Goal: Information Seeking & Learning: Find specific fact

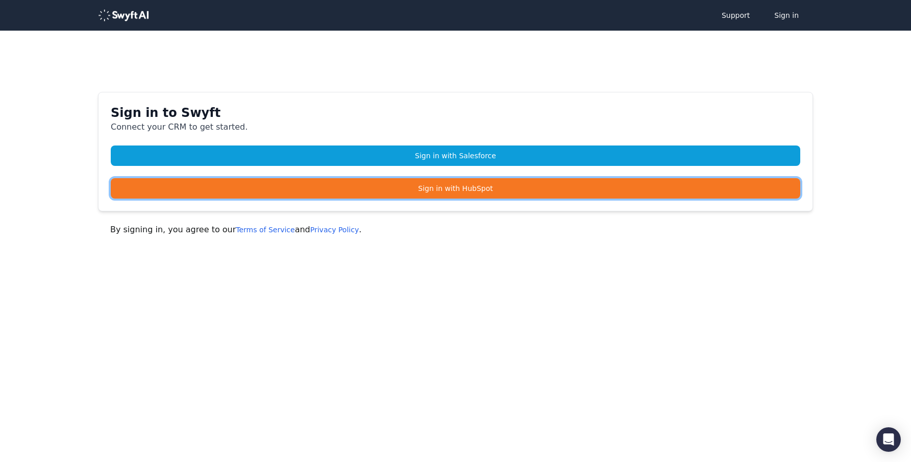
click at [491, 189] on link "Sign in with HubSpot" at bounding box center [456, 188] width 690 height 20
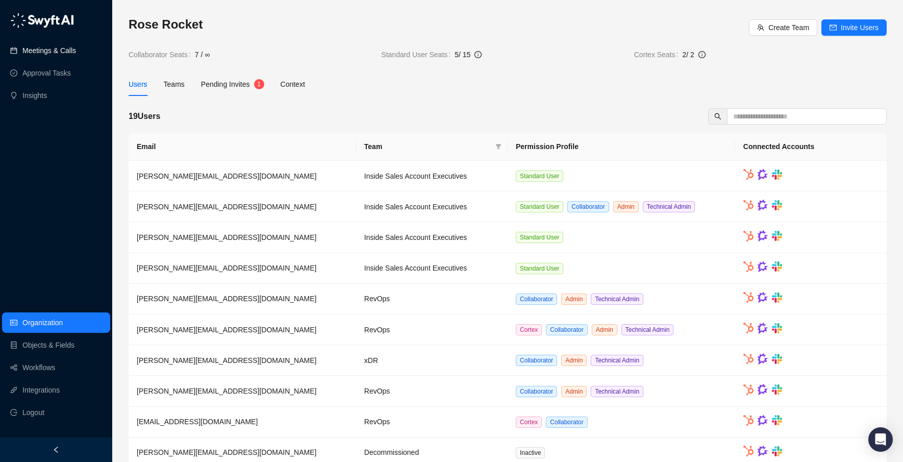
click at [76, 51] on link "Meetings & Calls" at bounding box center [49, 50] width 54 height 20
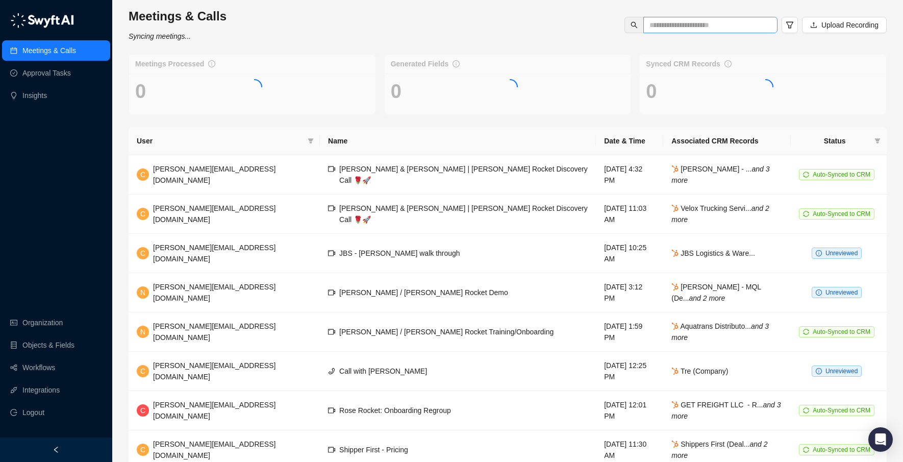
click at [663, 32] on span at bounding box center [711, 25] width 134 height 16
type input "**********"
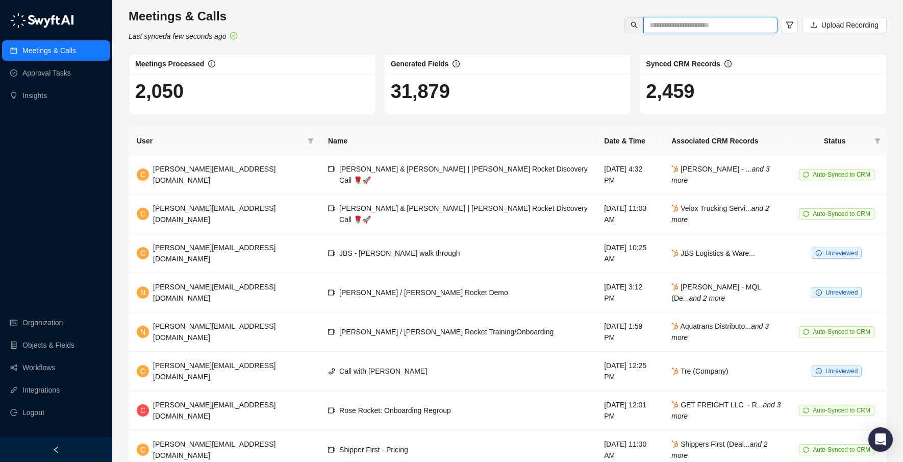
click at [687, 26] on input "text" at bounding box center [707, 24] width 114 height 11
paste input "*********"
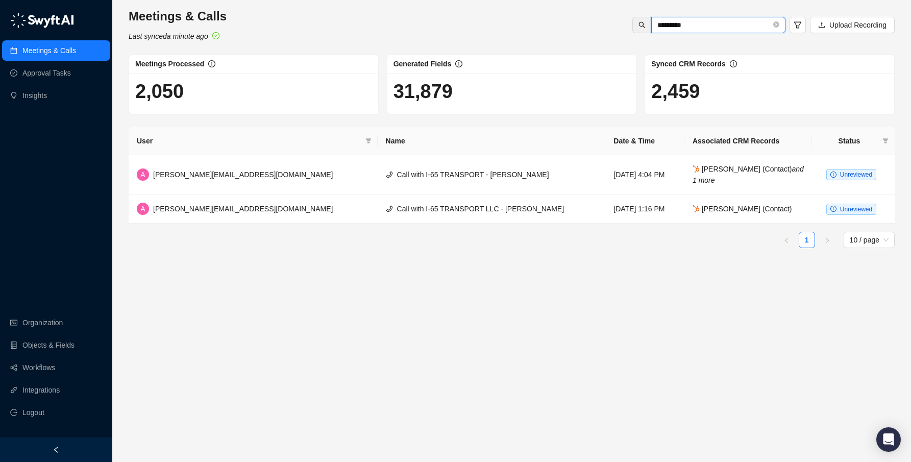
type input "*********"
click at [720, 27] on input "*********" at bounding box center [714, 24] width 114 height 11
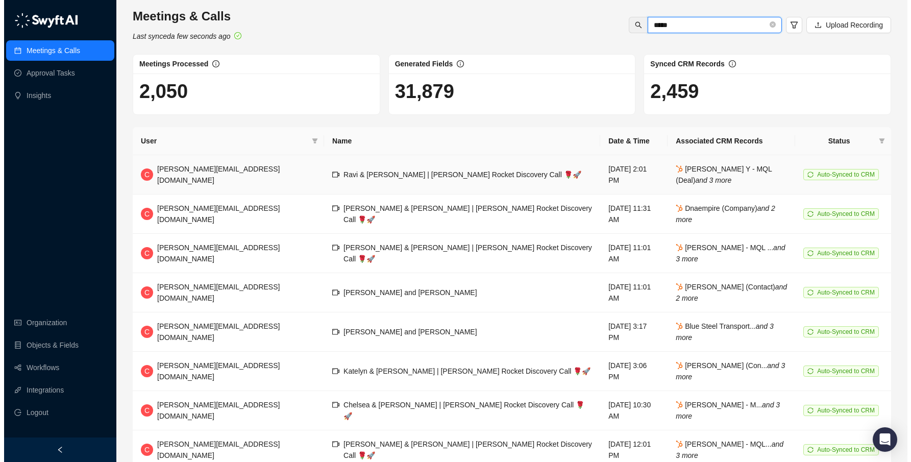
scroll to position [9, 0]
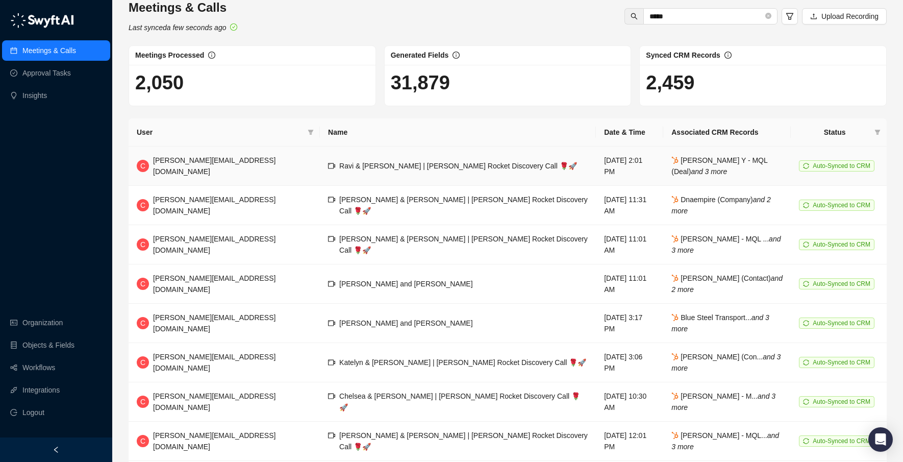
click at [452, 165] on td "Ravi & [PERSON_NAME] | [PERSON_NAME] Rocket Discovery Call 🌹🚀" at bounding box center [458, 165] width 276 height 39
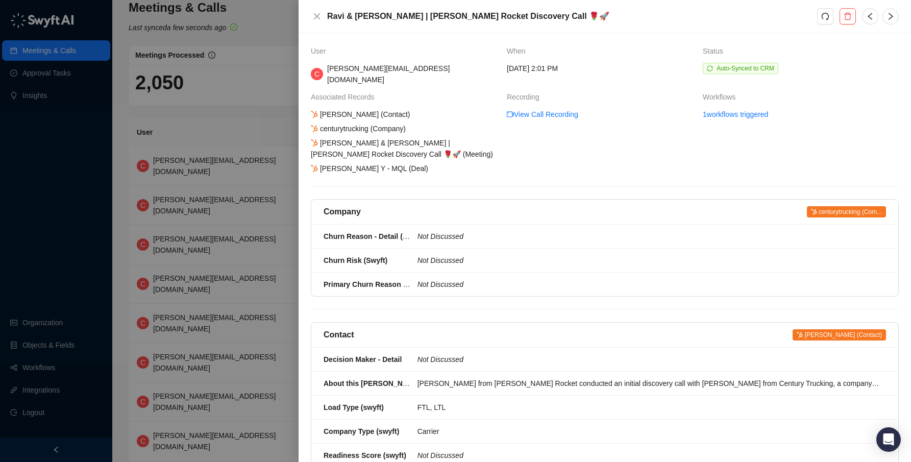
click at [340, 15] on h5 "Ravi & [PERSON_NAME] | [PERSON_NAME] Rocket Discovery Call 🌹🚀" at bounding box center [572, 16] width 490 height 12
click at [364, 137] on div "[PERSON_NAME] & [PERSON_NAME] | [PERSON_NAME] Rocket Discovery Call 🌹🚀 (Meeting)" at bounding box center [404, 148] width 191 height 22
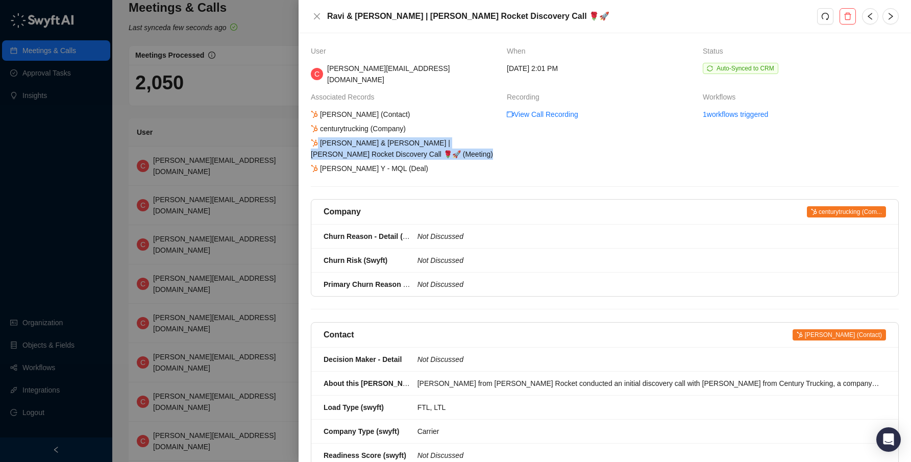
click at [364, 137] on div "[PERSON_NAME] & [PERSON_NAME] | [PERSON_NAME] Rocket Discovery Call 🌹🚀 (Meeting)" at bounding box center [404, 148] width 191 height 22
copy div "[PERSON_NAME] & [PERSON_NAME] | [PERSON_NAME] Rocket Discovery Call 🌹🚀 (Meeting)"
click at [407, 91] on div "Associated Records" at bounding box center [405, 96] width 188 height 11
click at [407, 123] on div "centurytrucking (Company)" at bounding box center [358, 128] width 98 height 11
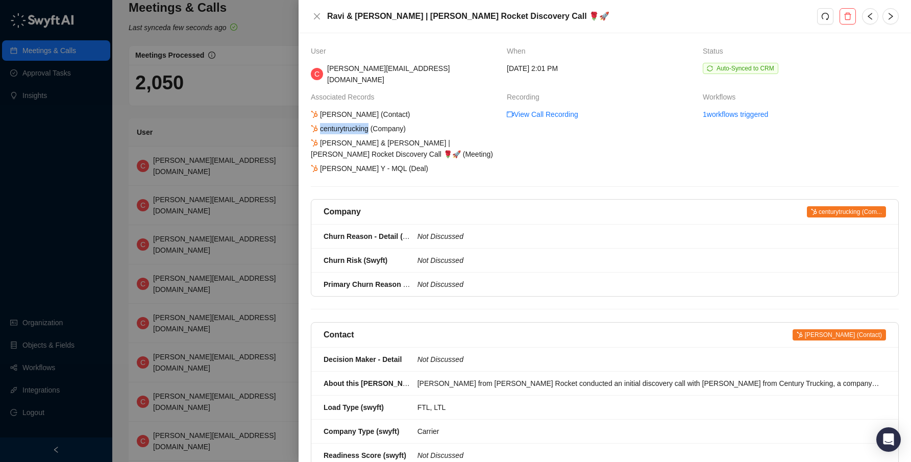
copy div "centurytrucking"
click at [319, 16] on icon "close" at bounding box center [317, 16] width 8 height 8
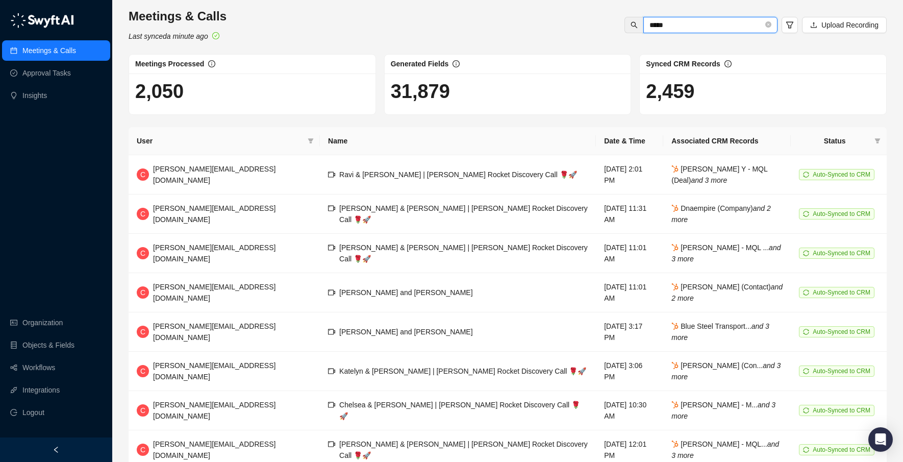
click at [689, 25] on input "*****" at bounding box center [707, 24] width 114 height 11
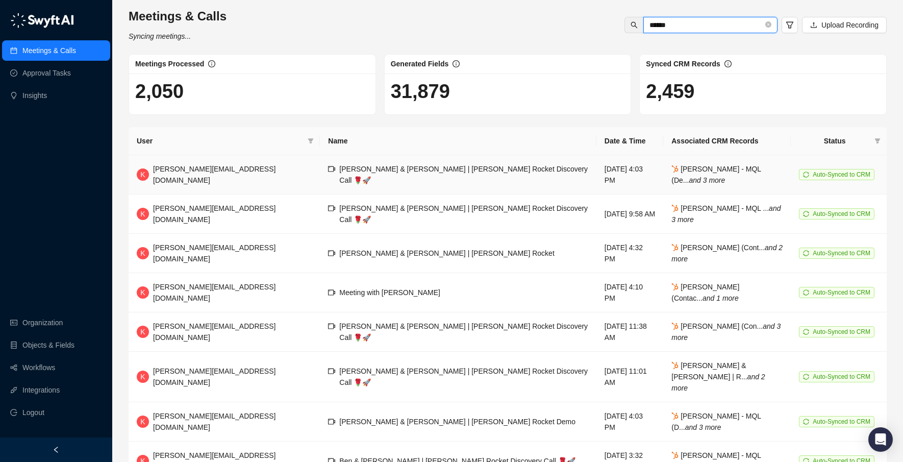
type input "******"
click at [357, 175] on span "[PERSON_NAME] & [PERSON_NAME] | [PERSON_NAME] Rocket Discovery Call 🌹🚀" at bounding box center [463, 174] width 249 height 19
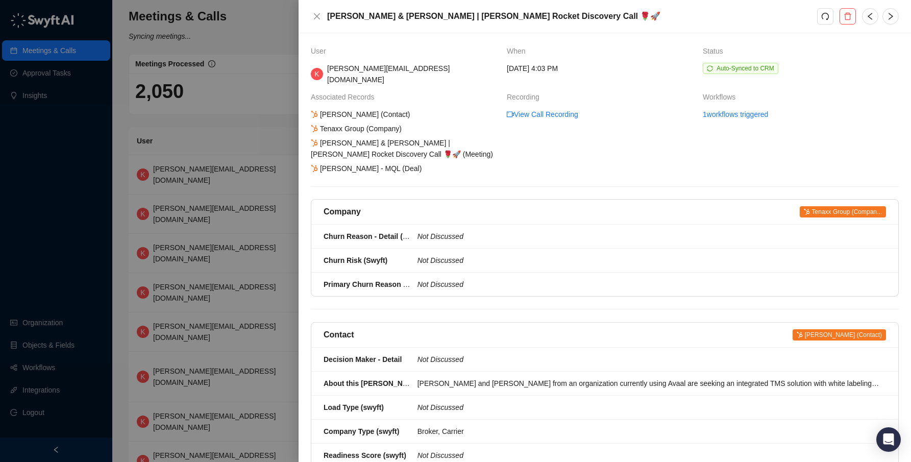
click at [316, 20] on icon "close" at bounding box center [317, 16] width 8 height 8
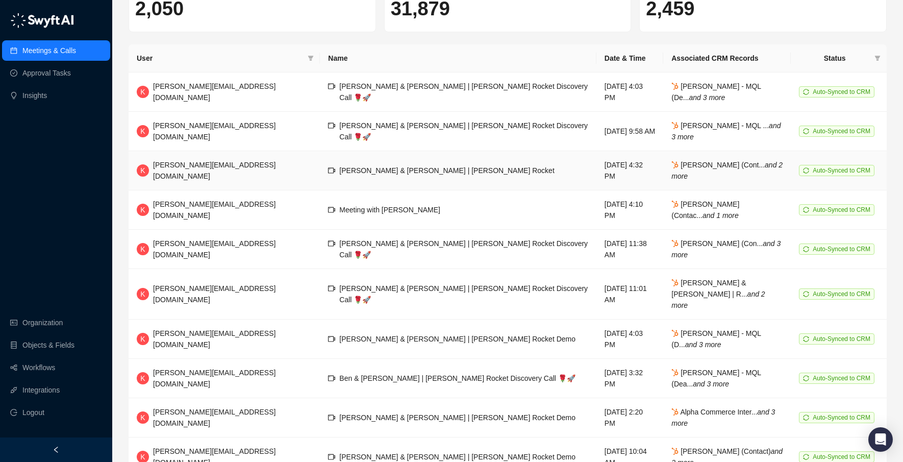
scroll to position [127, 0]
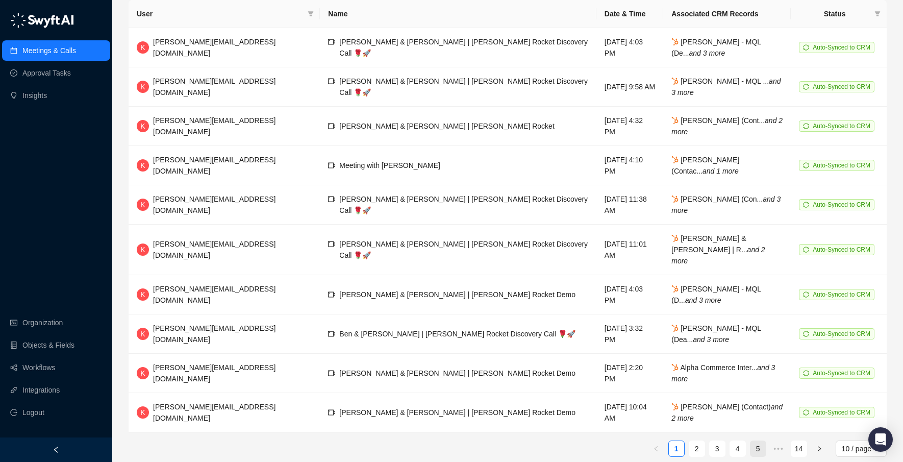
click at [760, 441] on link "5" at bounding box center [758, 448] width 15 height 15
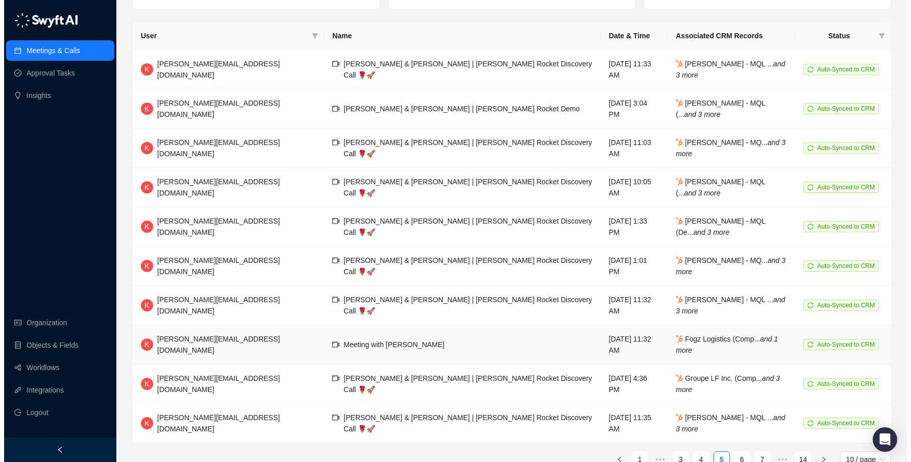
scroll to position [127, 0]
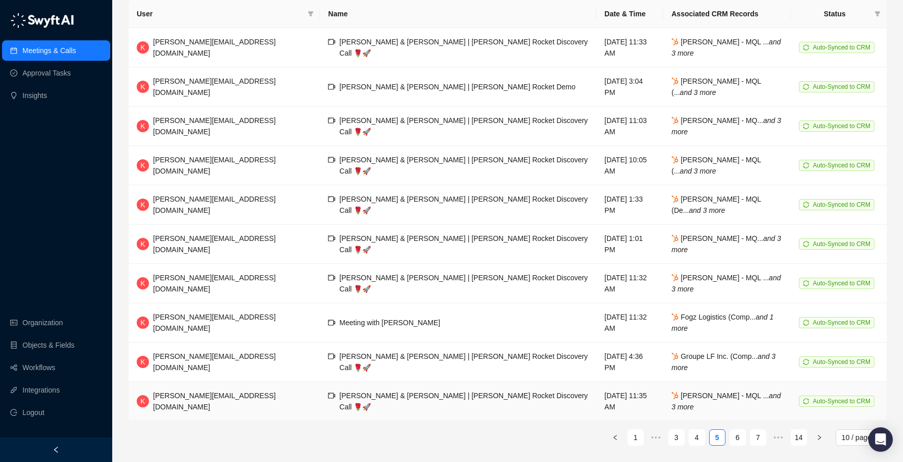
click at [320, 407] on td "[PERSON_NAME] & [PERSON_NAME] | [PERSON_NAME] Rocket Discovery Call 🌹🚀" at bounding box center [458, 401] width 276 height 39
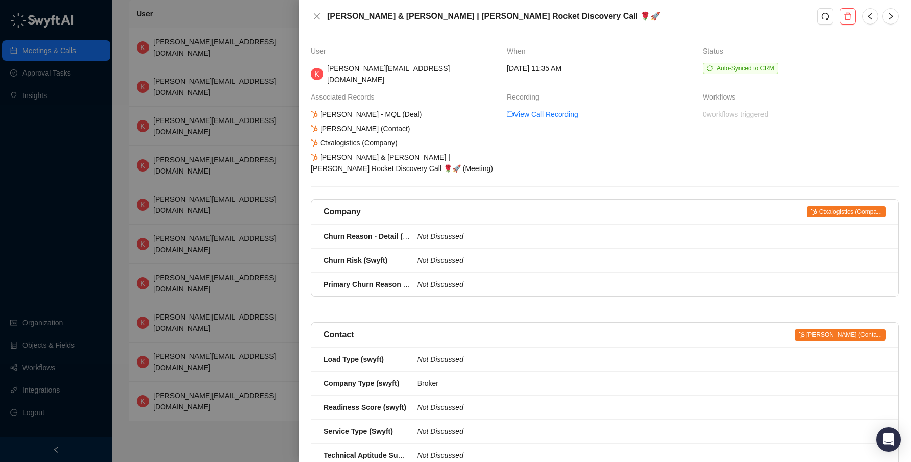
click at [399, 137] on div "Ctxalogistics (Company)" at bounding box center [354, 142] width 90 height 11
copy div "Ctxalogistics"
click at [432, 152] on div "[PERSON_NAME] & [PERSON_NAME] | [PERSON_NAME] Rocket Discovery Call 🌹🚀 (Meeting)" at bounding box center [404, 163] width 191 height 22
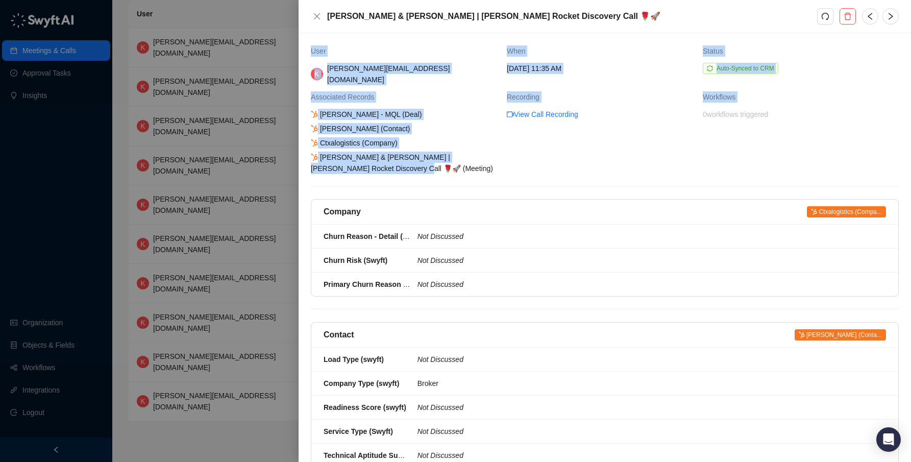
drag, startPoint x: 432, startPoint y: 145, endPoint x: 306, endPoint y: 56, distance: 154.6
click at [304, 58] on div "User When Status K [PERSON_NAME][EMAIL_ADDRESS][DOMAIN_NAME] [DATE] 11:35 AM Au…" at bounding box center [605, 247] width 613 height 429
